Goal: Task Accomplishment & Management: Manage account settings

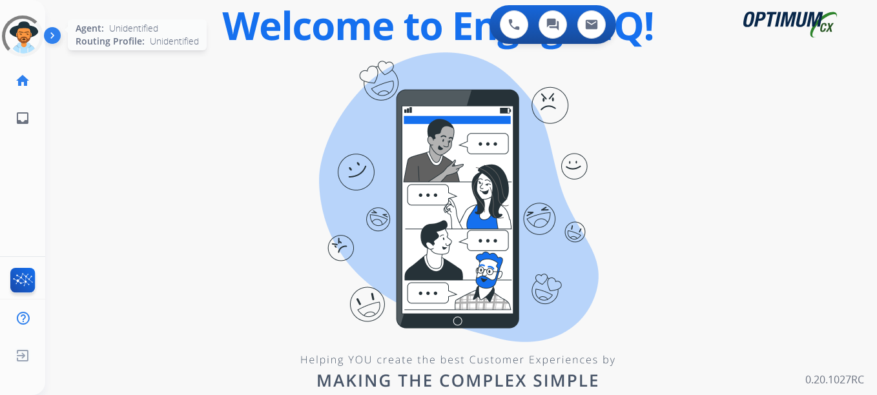
click at [19, 47] on div at bounding box center [22, 36] width 46 height 46
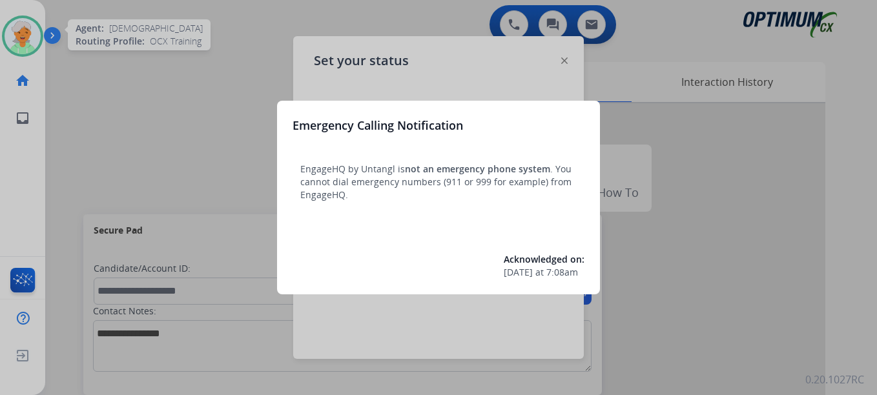
click at [19, 46] on div at bounding box center [438, 197] width 877 height 395
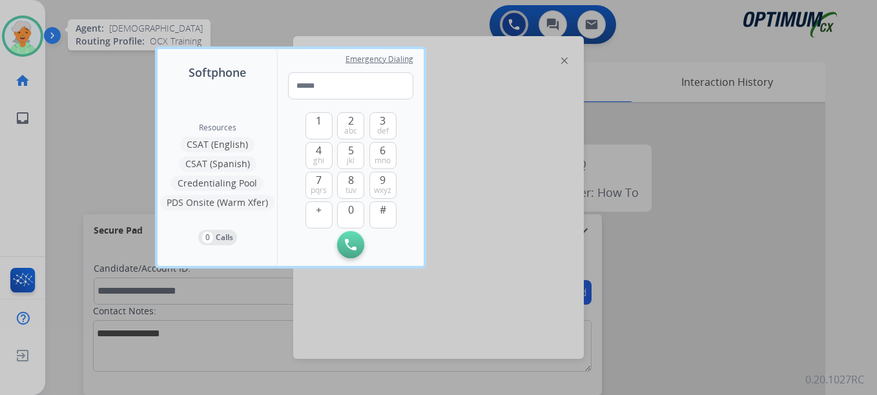
click at [19, 46] on div at bounding box center [438, 197] width 877 height 395
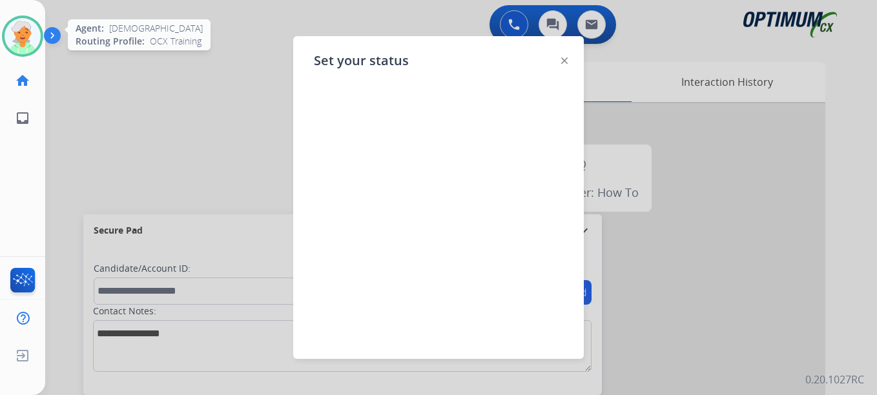
click at [19, 46] on img at bounding box center [23, 36] width 36 height 36
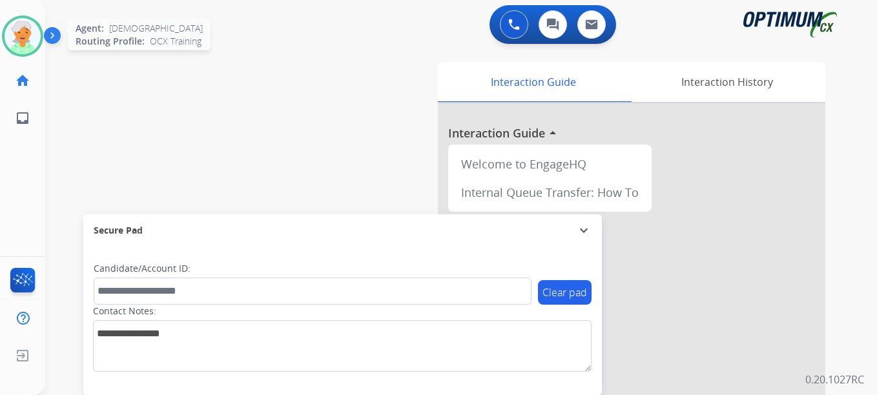
click at [19, 46] on img at bounding box center [23, 36] width 36 height 36
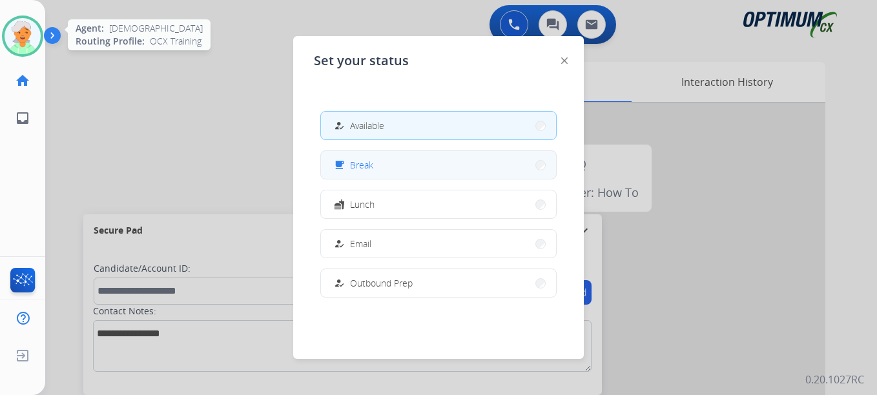
click at [366, 163] on span "Break" at bounding box center [361, 165] width 23 height 14
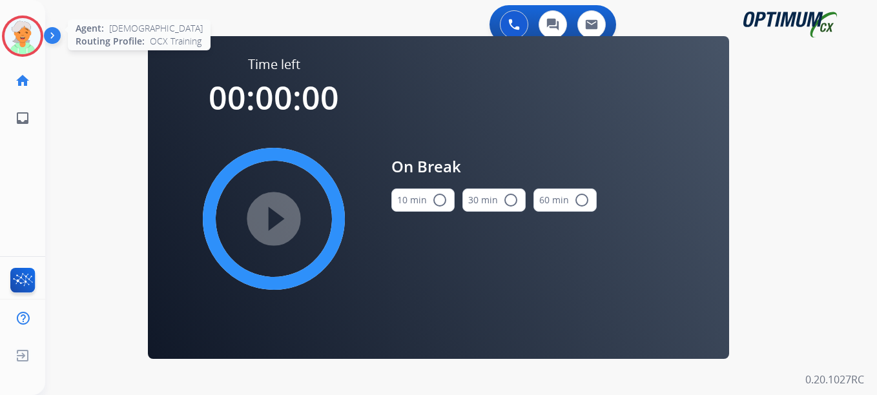
click at [441, 201] on mat-icon "radio_button_unchecked" at bounding box center [439, 199] width 15 height 15
click at [271, 219] on mat-icon "play_circle_filled" at bounding box center [273, 218] width 15 height 15
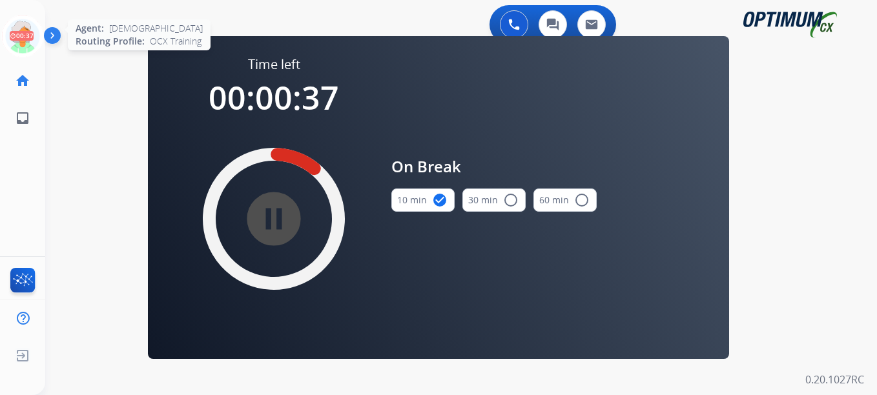
click at [26, 40] on icon at bounding box center [23, 36] width 42 height 42
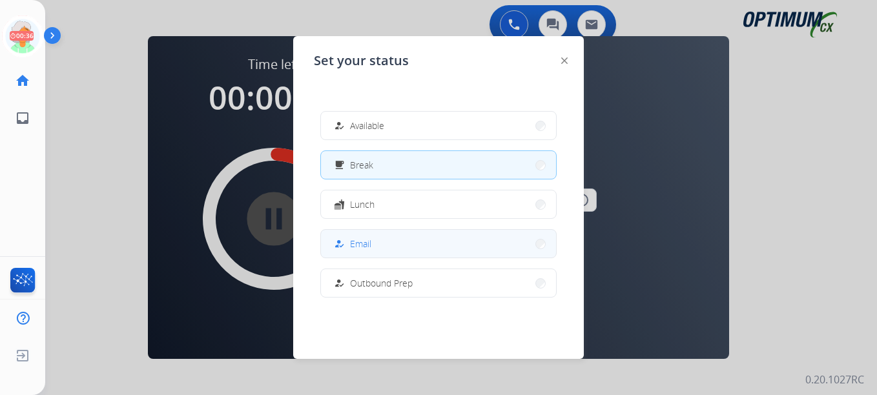
click at [374, 249] on button "how_to_reg Email" at bounding box center [438, 244] width 235 height 28
